Goal: Task Accomplishment & Management: Manage account settings

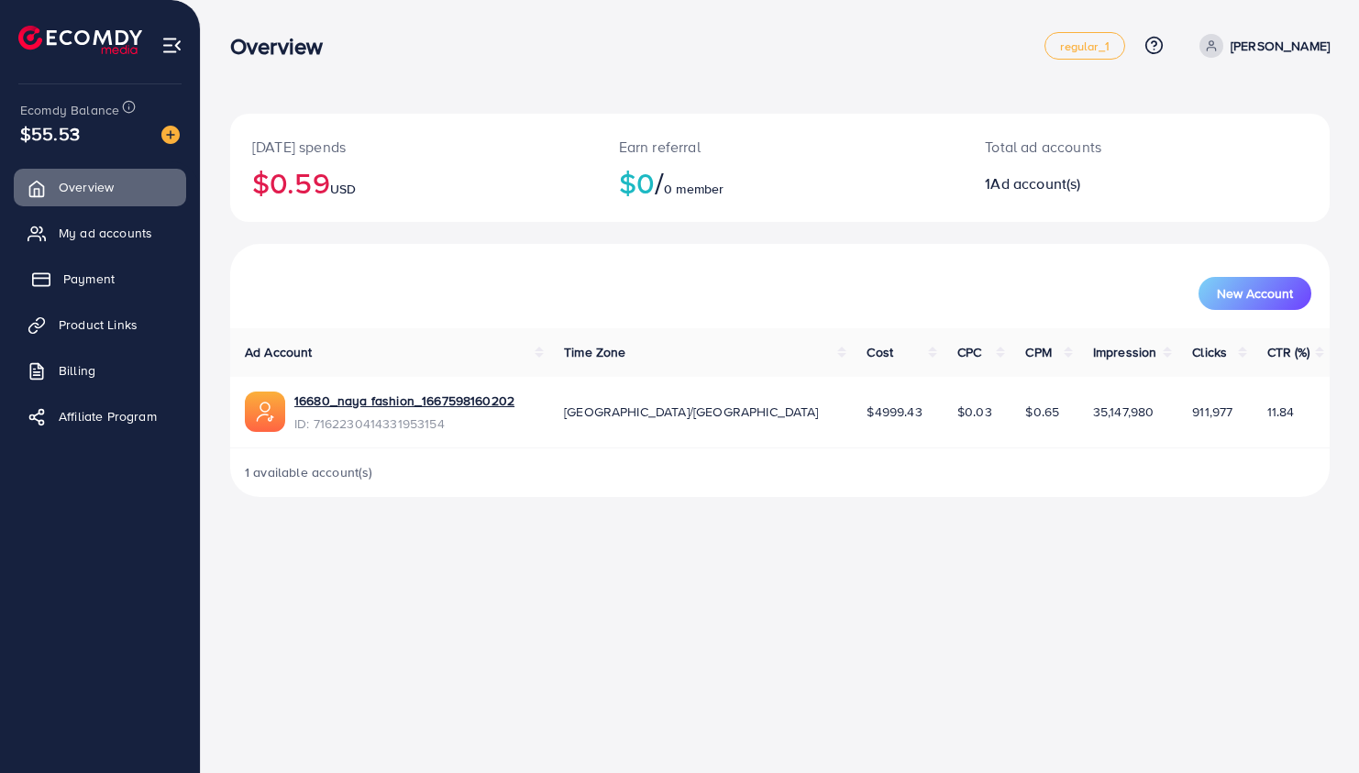
click at [97, 291] on link "Payment" at bounding box center [100, 279] width 172 height 37
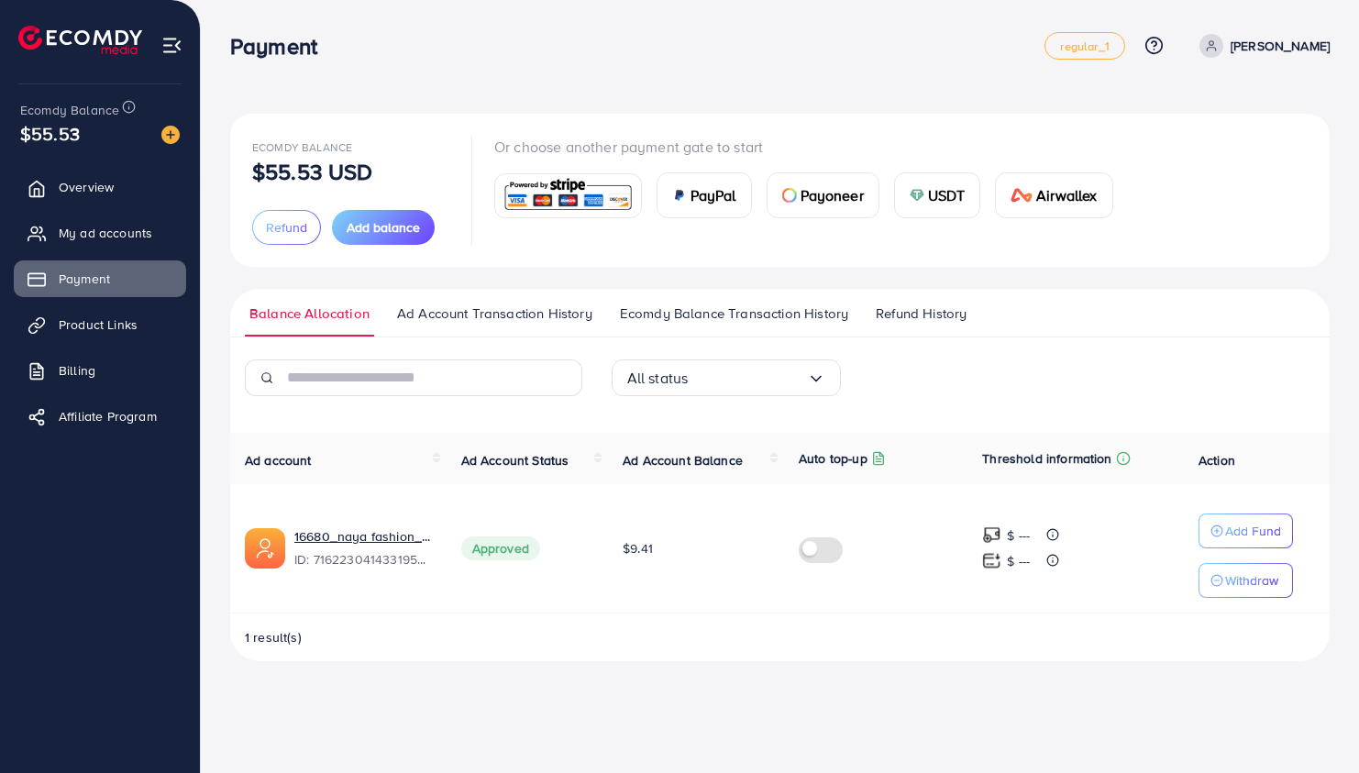
click at [454, 309] on span "Ad Account Transaction History" at bounding box center [494, 314] width 195 height 20
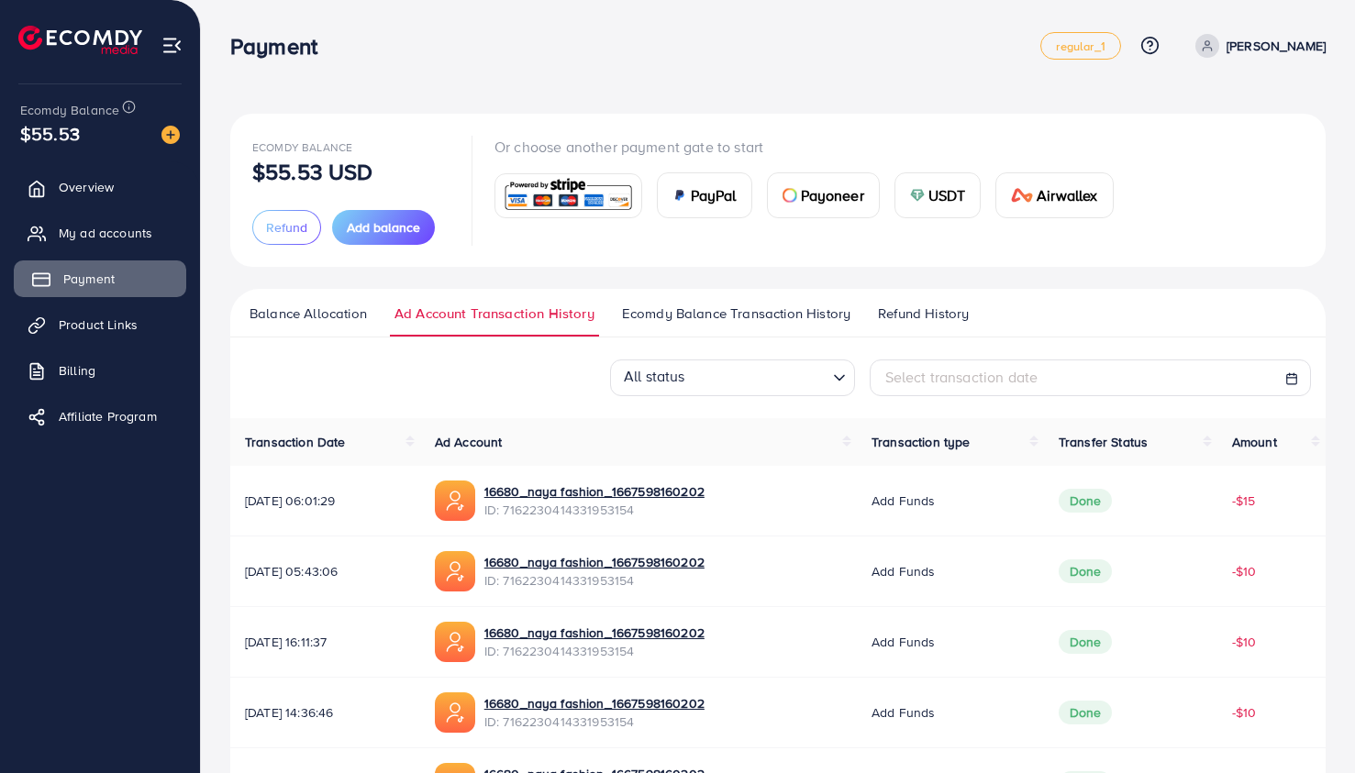
click at [120, 290] on link "Payment" at bounding box center [100, 279] width 172 height 37
click at [101, 193] on span "Overview" at bounding box center [90, 187] width 55 height 18
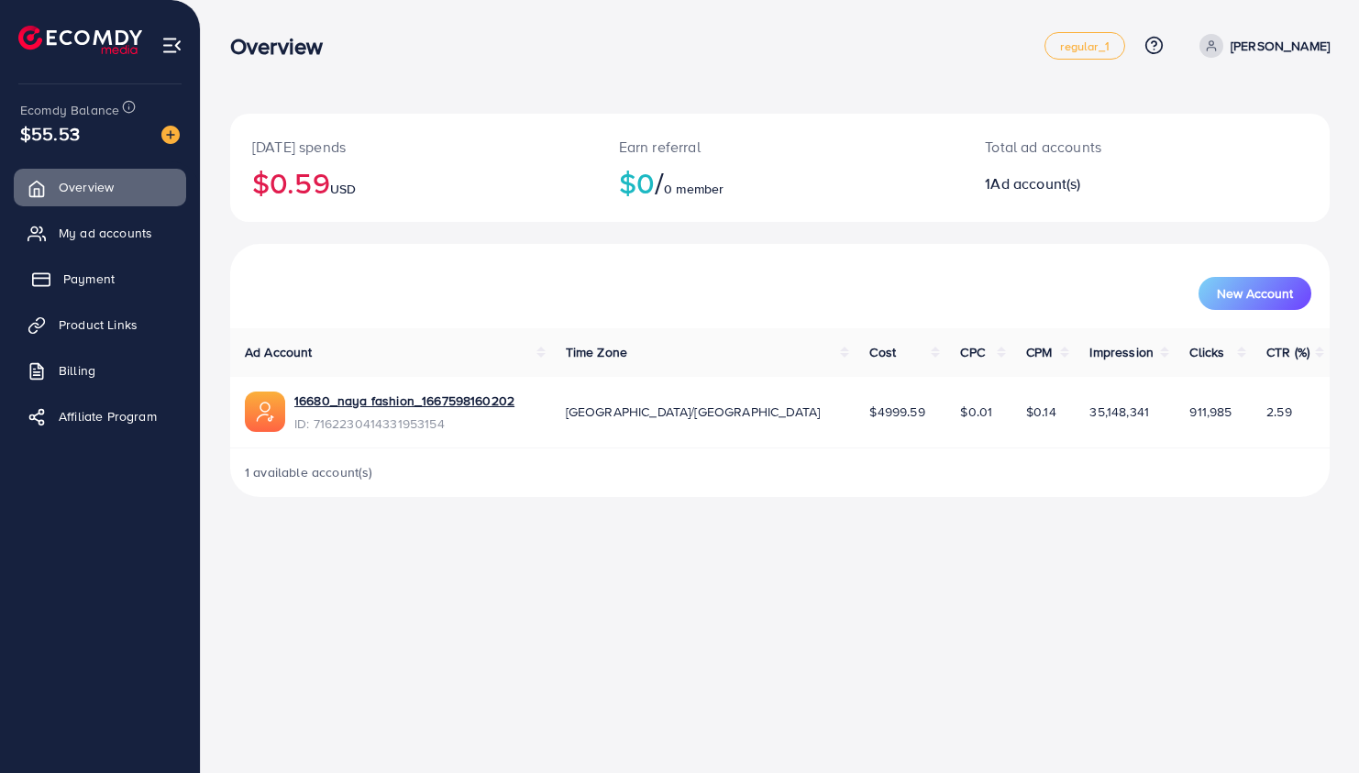
click at [107, 282] on span "Payment" at bounding box center [88, 279] width 51 height 18
